Goal: Task Accomplishment & Management: Manage account settings

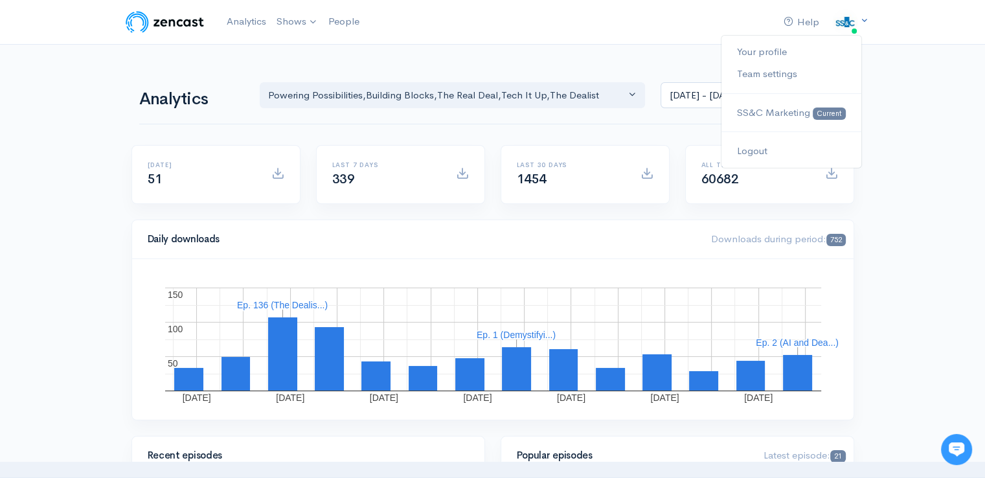
click at [847, 17] on img at bounding box center [845, 22] width 26 height 26
click at [751, 54] on link "Your profile" at bounding box center [791, 52] width 139 height 23
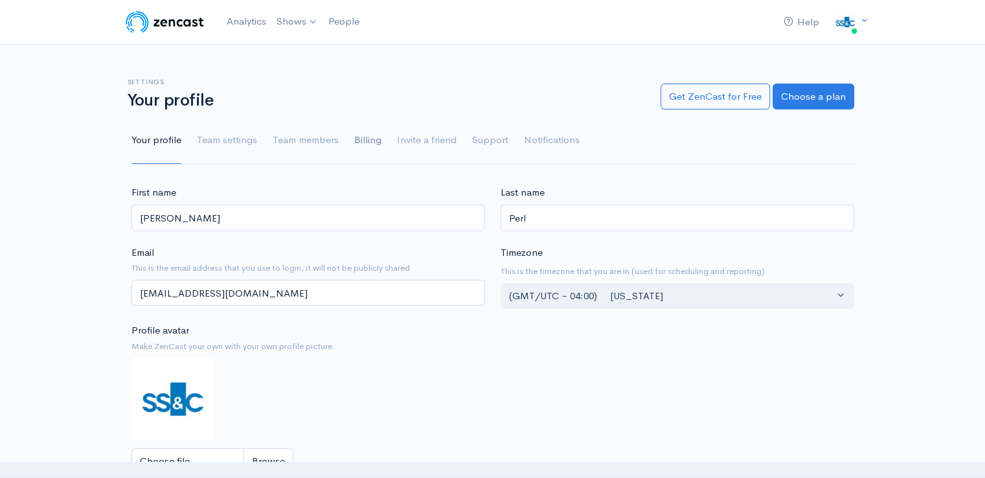
click at [358, 138] on link "Billing" at bounding box center [367, 140] width 27 height 47
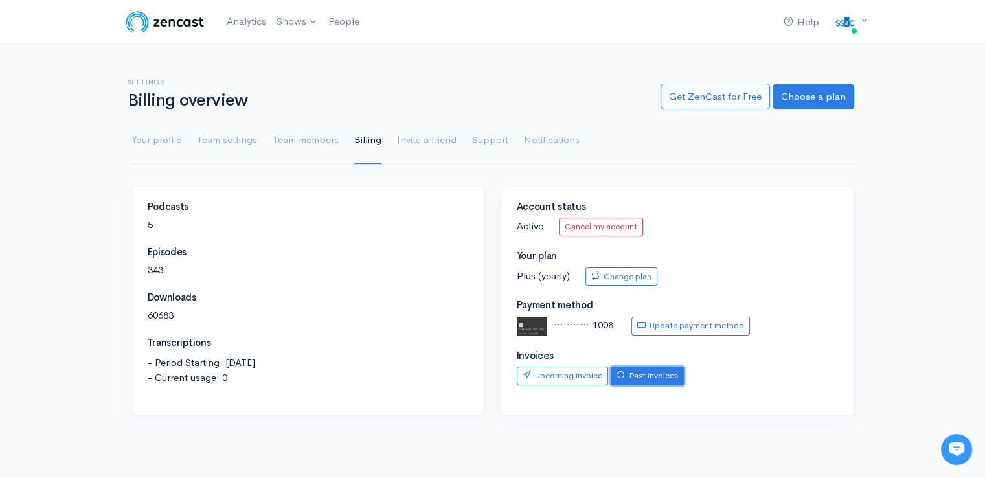
click at [648, 373] on link "Past invoices" at bounding box center [647, 376] width 73 height 19
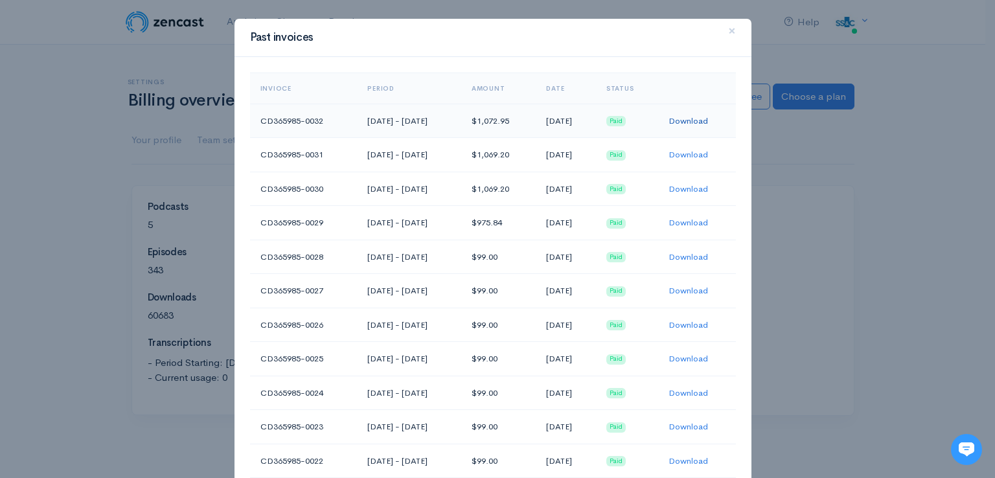
click at [692, 118] on link "Download" at bounding box center [688, 120] width 40 height 11
